Goal: Information Seeking & Learning: Learn about a topic

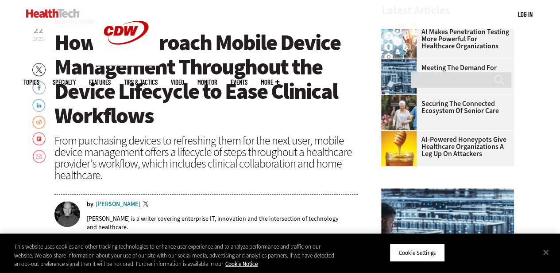
scroll to position [283, 0]
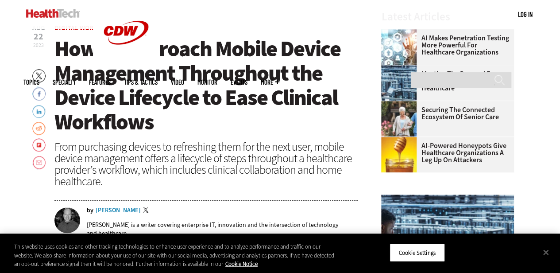
drag, startPoint x: 563, startPoint y: 13, endPoint x: 564, endPoint y: 40, distance: 27.5
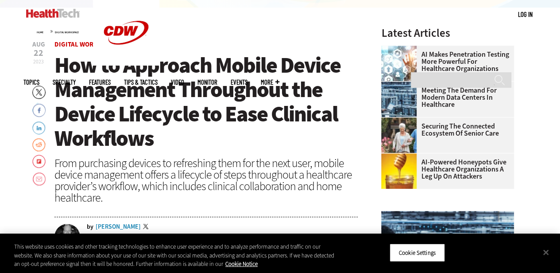
scroll to position [269, 0]
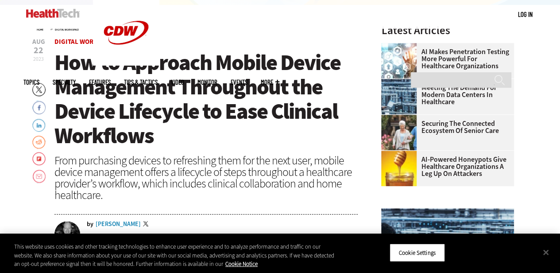
click at [54, 59] on span "How to Approach Mobile Device Management Throughout the Device Lifecycle to Eas…" at bounding box center [197, 99] width 286 height 102
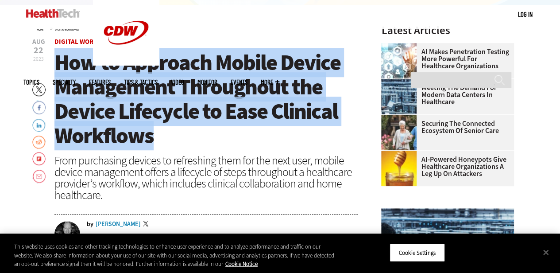
drag, startPoint x: 55, startPoint y: 62, endPoint x: 260, endPoint y: 133, distance: 217.3
click at [260, 133] on h1 "How to Approach Mobile Device Management Throughout the Device Lifecycle to Eas…" at bounding box center [206, 98] width 304 height 97
copy span "How to Approach Mobile Device Management Throughout the Device Lifecycle to Eas…"
click at [546, 249] on button "Close" at bounding box center [545, 251] width 19 height 19
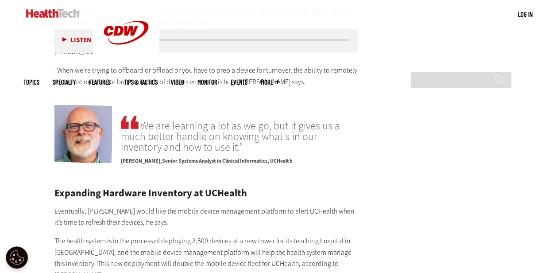
scroll to position [1740, 0]
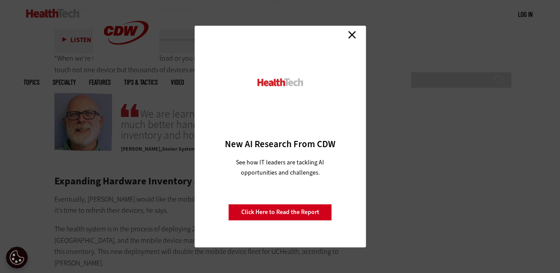
click at [353, 33] on link "Close" at bounding box center [352, 34] width 13 height 13
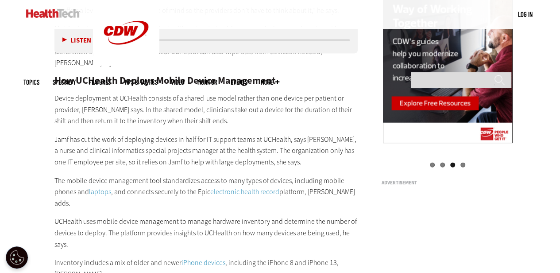
scroll to position [890, 0]
